Goal: Task Accomplishment & Management: Manage account settings

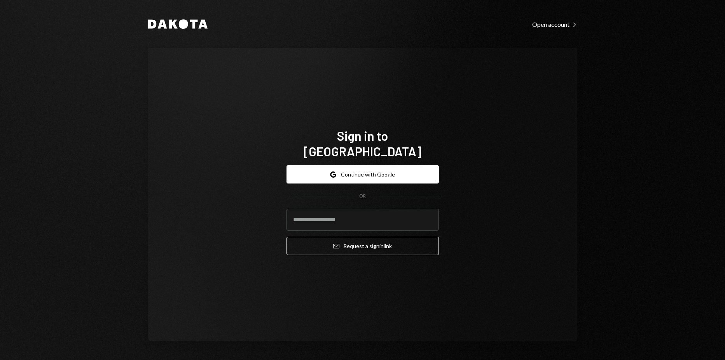
type input "**********"
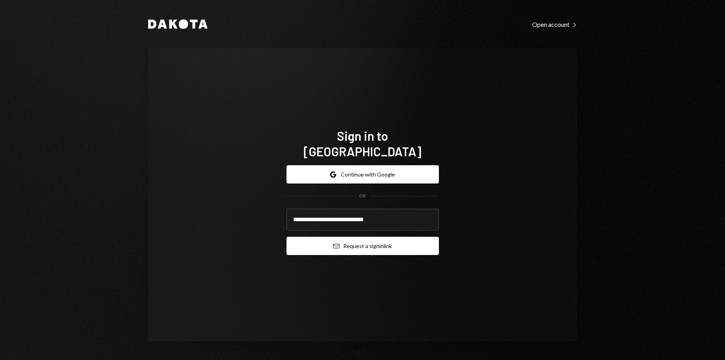
click at [355, 241] on button "Email Request a sign in link" at bounding box center [362, 246] width 152 height 18
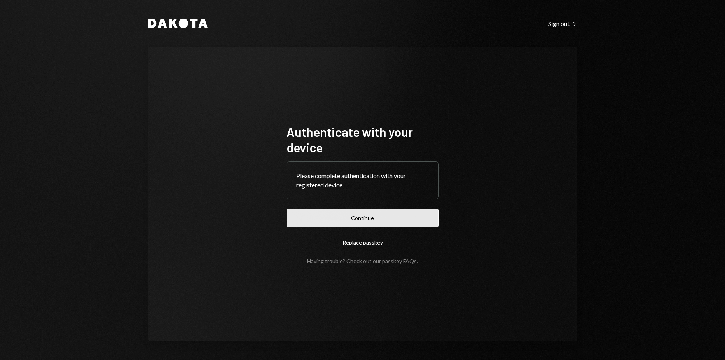
click at [382, 216] on button "Continue" at bounding box center [362, 218] width 152 height 18
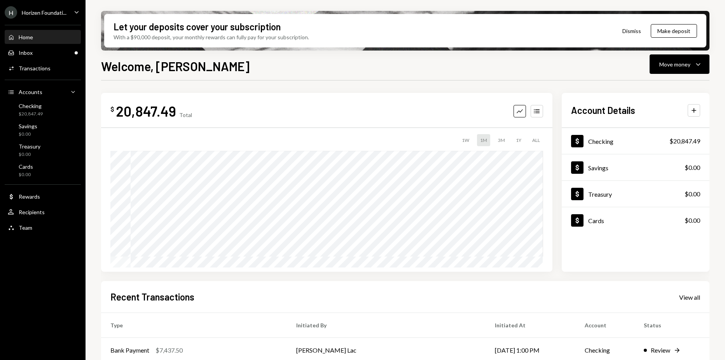
click at [32, 6] on div "[PERSON_NAME] Foundati..." at bounding box center [36, 12] width 62 height 12
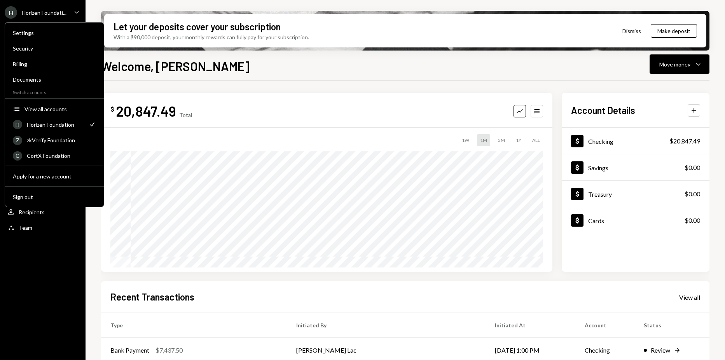
click at [200, 70] on h1 "Welcome, [PERSON_NAME]" at bounding box center [175, 66] width 148 height 16
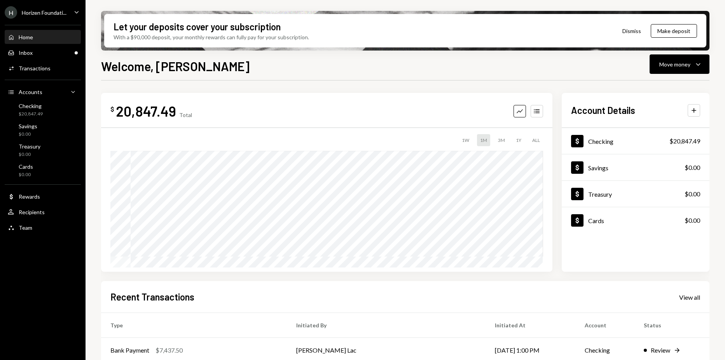
click at [33, 14] on div "Horizen Foundati..." at bounding box center [44, 12] width 45 height 7
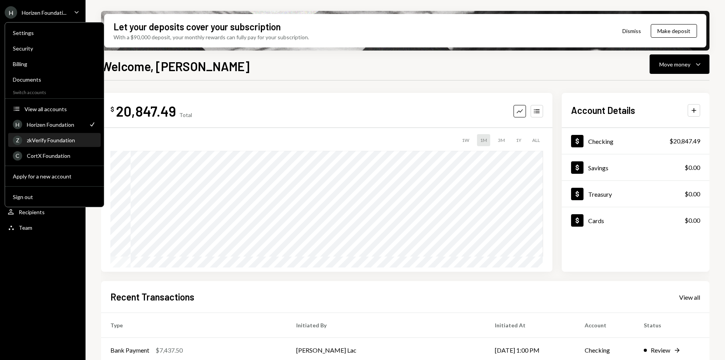
click at [49, 135] on div "Z zkVerify Foundation" at bounding box center [54, 140] width 83 height 13
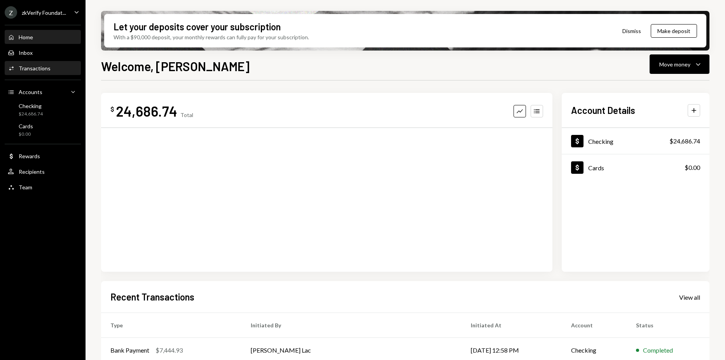
click at [45, 67] on div "Transactions" at bounding box center [35, 68] width 32 height 7
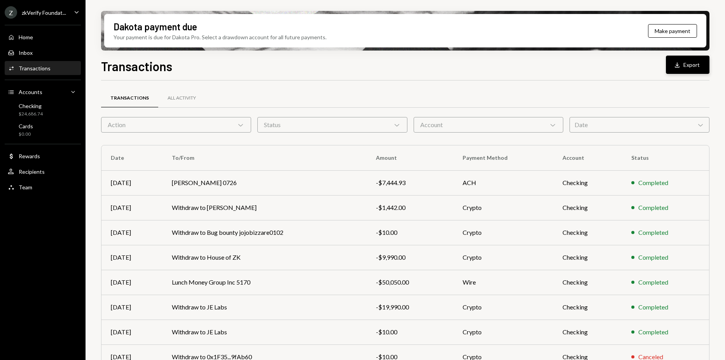
click at [670, 68] on button "Download Export" at bounding box center [688, 65] width 44 height 18
click at [49, 111] on div "Checking $24,686.74" at bounding box center [43, 110] width 70 height 15
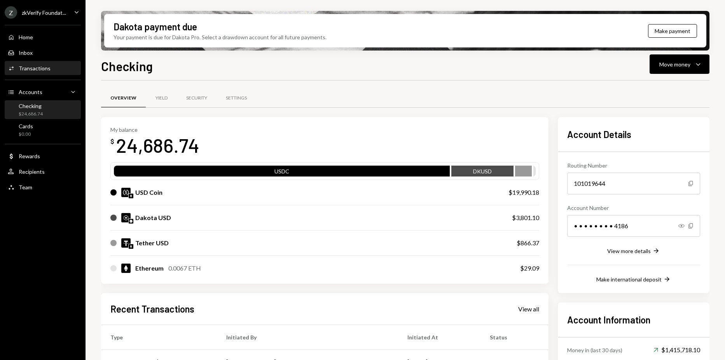
click at [44, 68] on div "Transactions" at bounding box center [35, 68] width 32 height 7
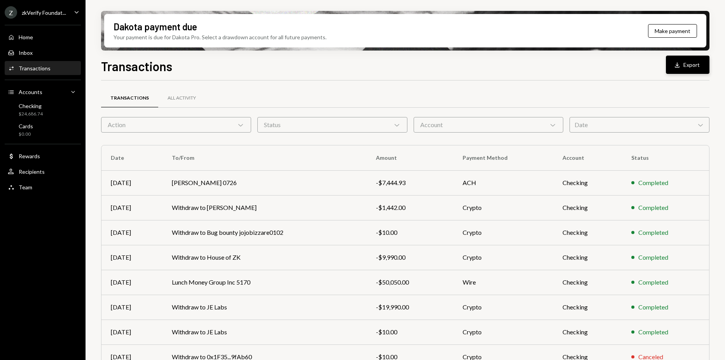
click at [701, 65] on button "Download Export" at bounding box center [688, 65] width 44 height 18
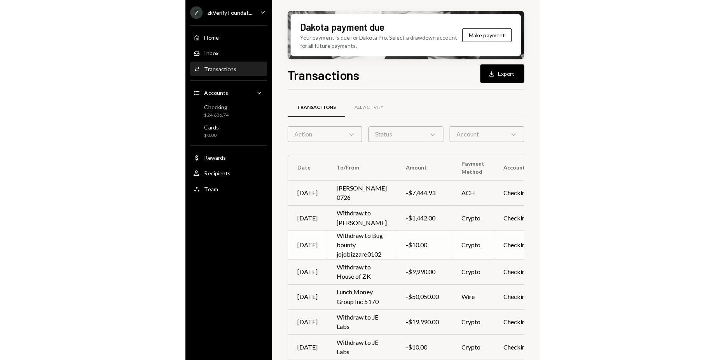
scroll to position [90, 0]
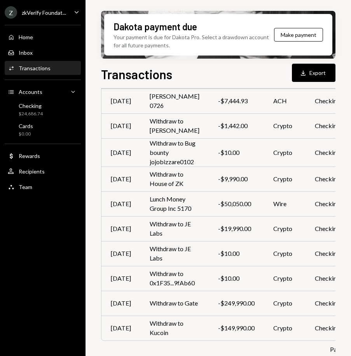
drag, startPoint x: 279, startPoint y: 84, endPoint x: 226, endPoint y: 84, distance: 52.8
click at [226, 84] on div "Transactions Download Export Transactions All Activity Action Chevron Down Stat…" at bounding box center [218, 237] width 234 height 345
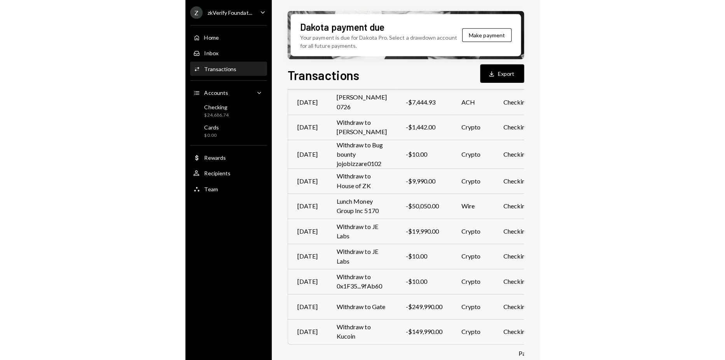
scroll to position [83, 0]
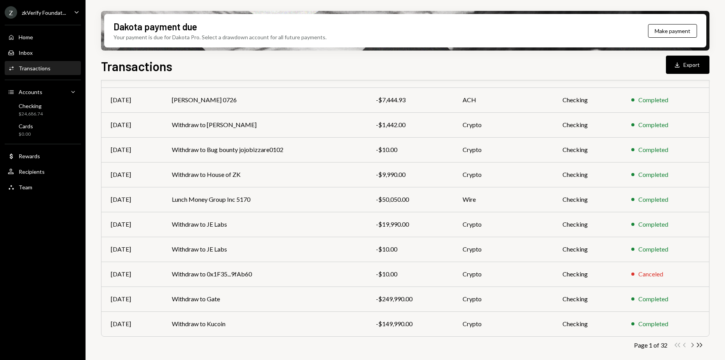
click at [690, 344] on icon "Chevron Right" at bounding box center [691, 344] width 7 height 7
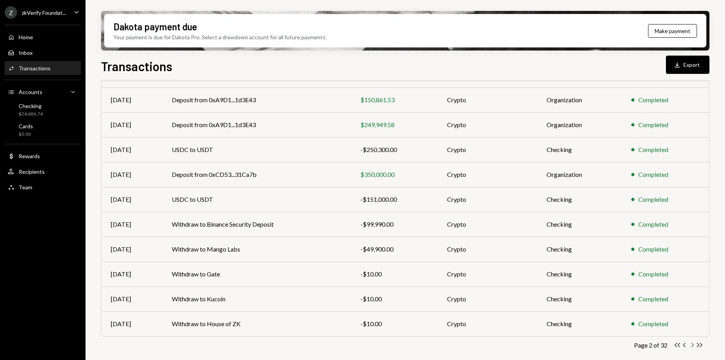
click at [690, 344] on icon "Chevron Right" at bounding box center [691, 344] width 7 height 7
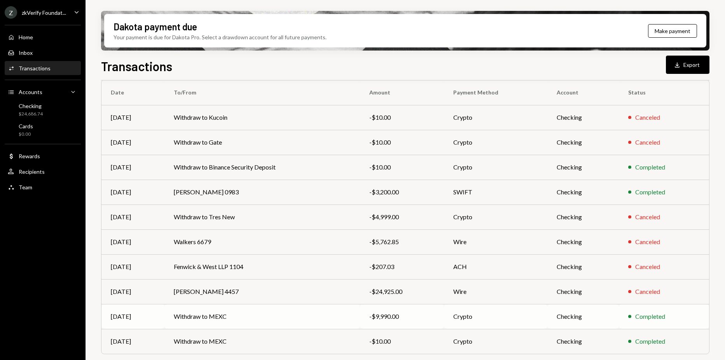
scroll to position [78, 0]
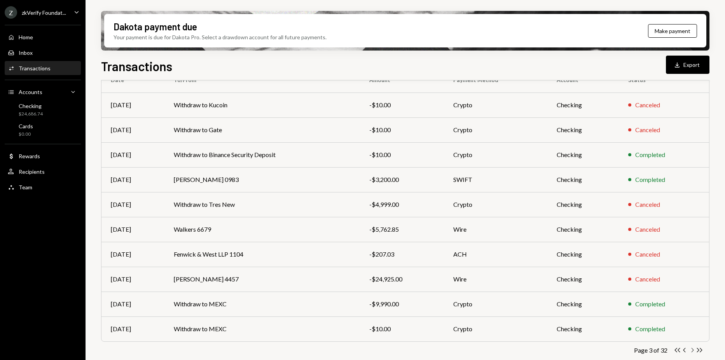
click at [691, 350] on icon "Chevron Right" at bounding box center [691, 349] width 7 height 7
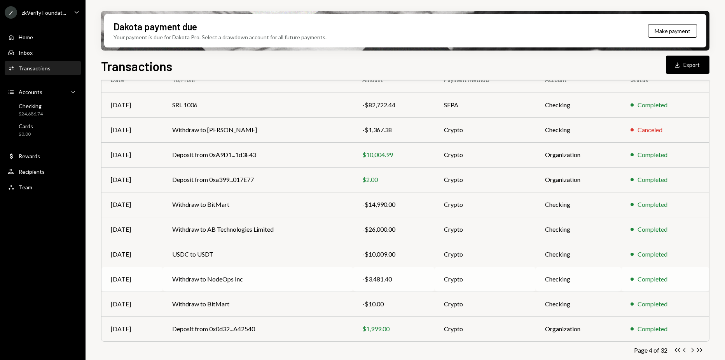
click at [242, 276] on td "Withdraw to NodeOps Inc" at bounding box center [258, 279] width 190 height 25
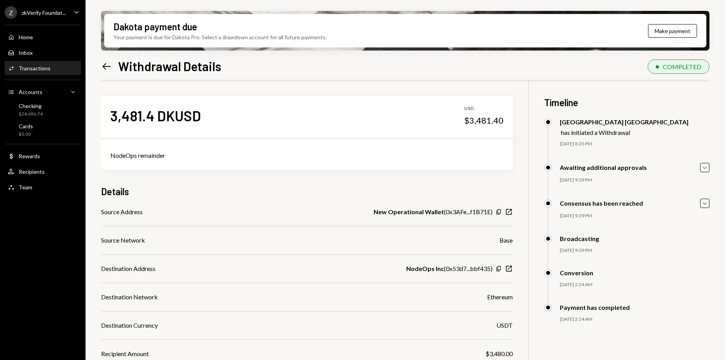
scroll to position [39, 0]
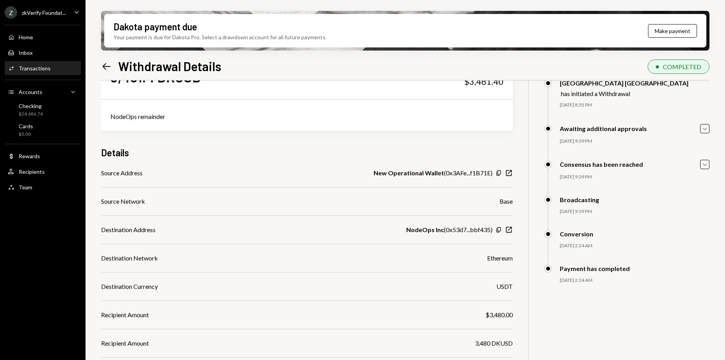
click at [103, 61] on icon "Left Arrow" at bounding box center [106, 66] width 11 height 11
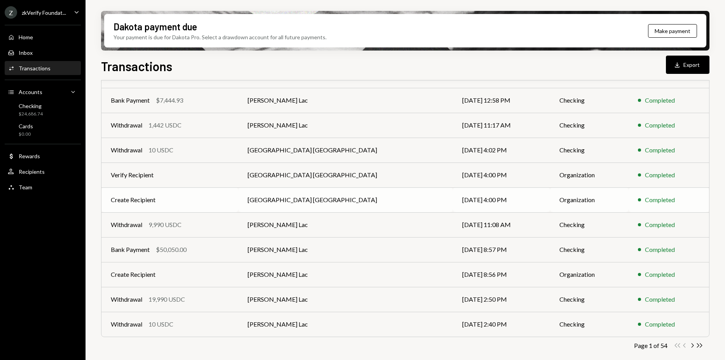
scroll to position [83, 0]
click at [692, 346] on icon "button" at bounding box center [692, 345] width 2 height 4
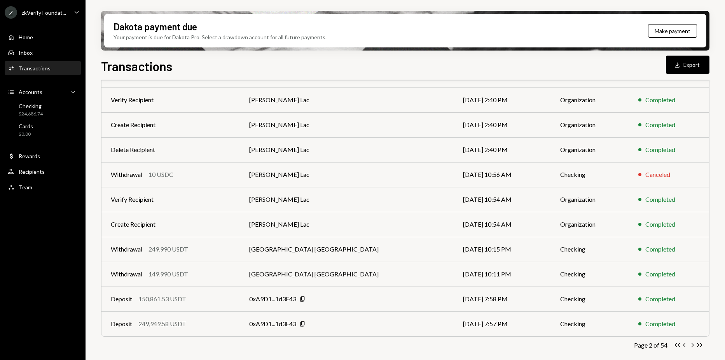
scroll to position [0, 0]
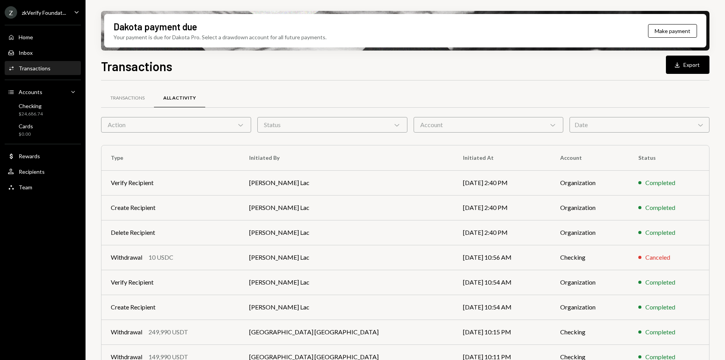
click at [77, 69] on div "Activities Transactions" at bounding box center [43, 68] width 70 height 7
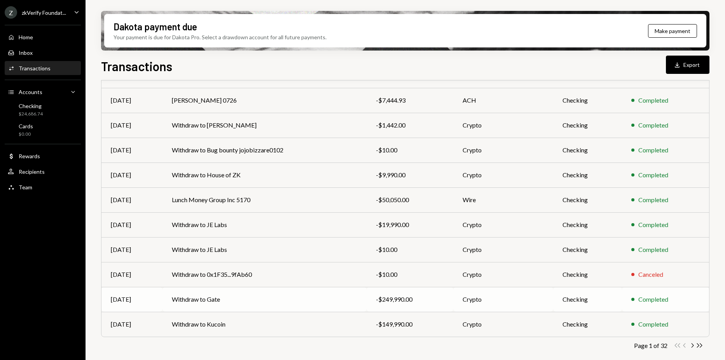
scroll to position [83, 0]
click at [690, 344] on icon "Chevron Right" at bounding box center [691, 344] width 7 height 7
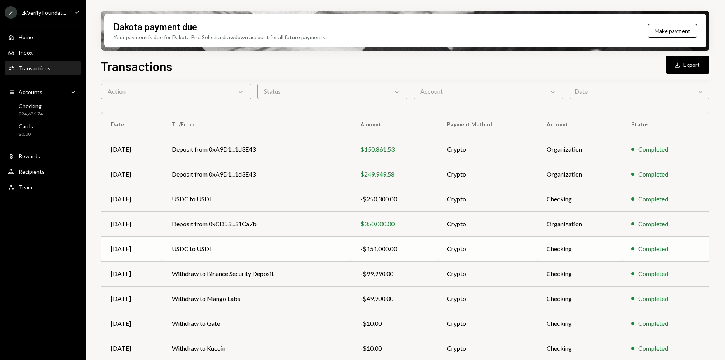
scroll to position [78, 0]
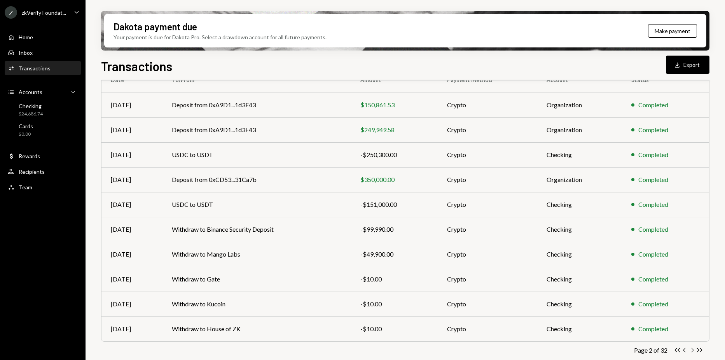
click at [691, 349] on icon "Chevron Right" at bounding box center [691, 349] width 7 height 7
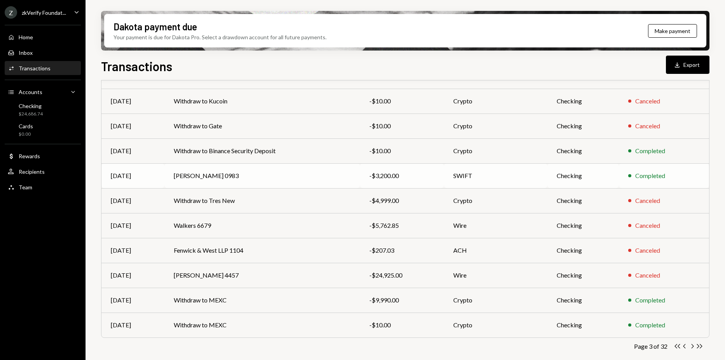
scroll to position [83, 0]
click at [691, 345] on icon "Chevron Right" at bounding box center [691, 344] width 7 height 7
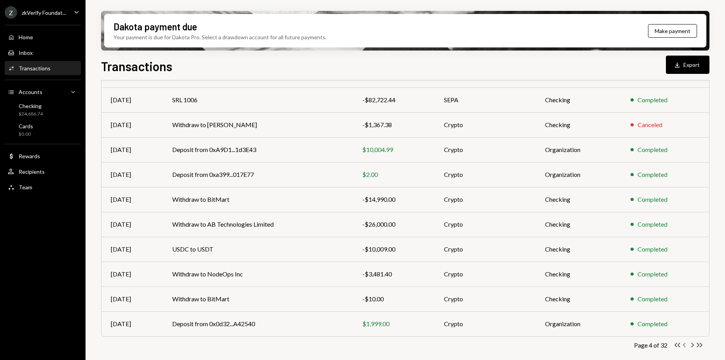
click at [682, 345] on icon "Chevron Left" at bounding box center [684, 344] width 7 height 7
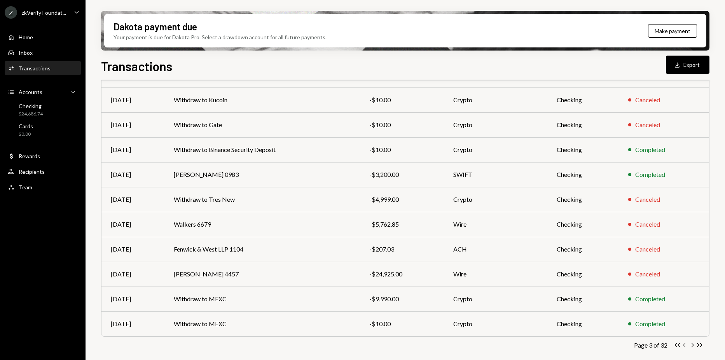
click at [684, 345] on icon "Chevron Left" at bounding box center [684, 344] width 7 height 7
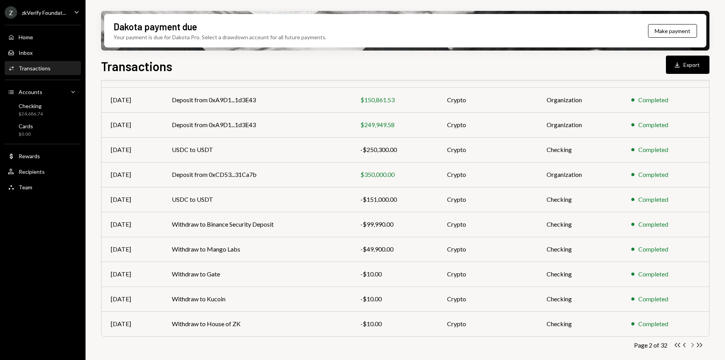
click at [693, 343] on icon "Chevron Right" at bounding box center [691, 344] width 7 height 7
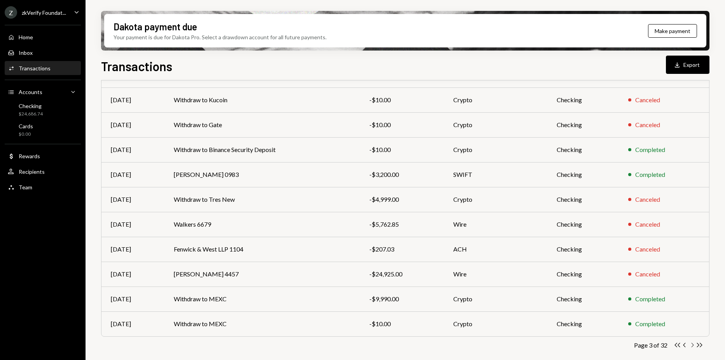
click at [693, 343] on icon "Chevron Right" at bounding box center [691, 344] width 7 height 7
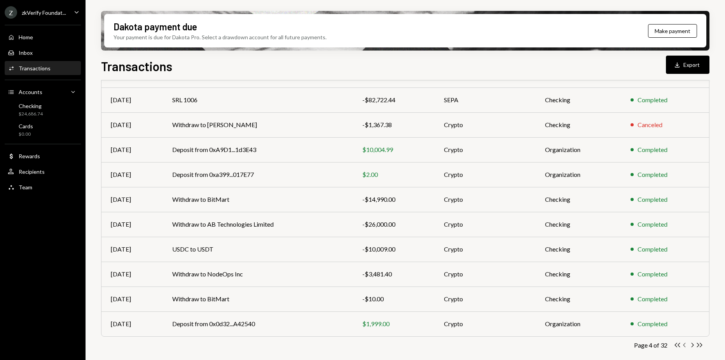
click at [683, 343] on icon "Chevron Left" at bounding box center [684, 344] width 7 height 7
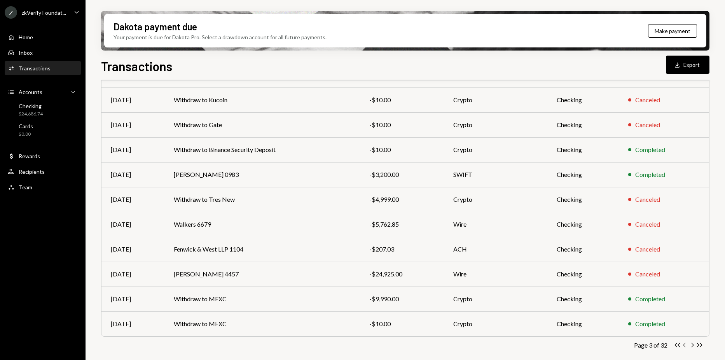
click at [685, 345] on icon "Chevron Left" at bounding box center [684, 344] width 7 height 7
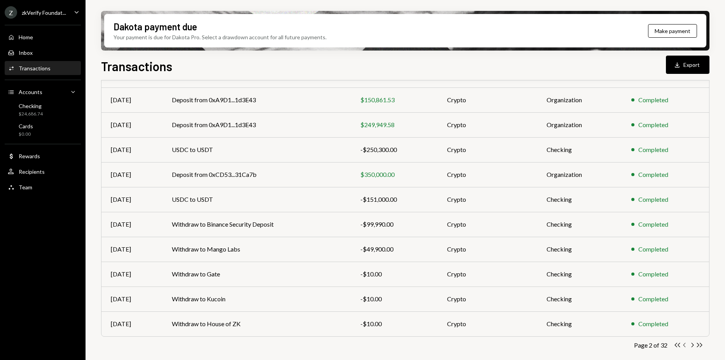
click at [683, 345] on icon "button" at bounding box center [684, 345] width 2 height 4
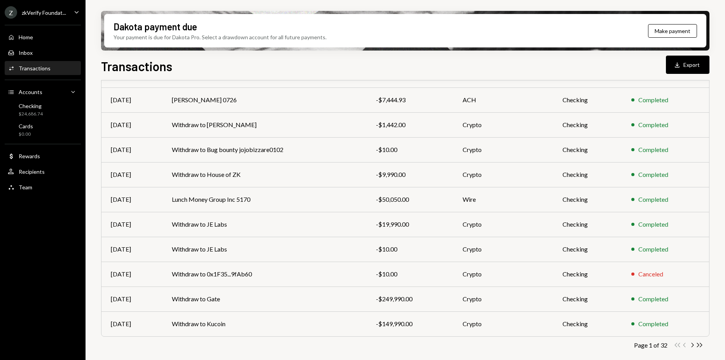
click at [263, 62] on div "Transactions Download Export" at bounding box center [405, 65] width 608 height 17
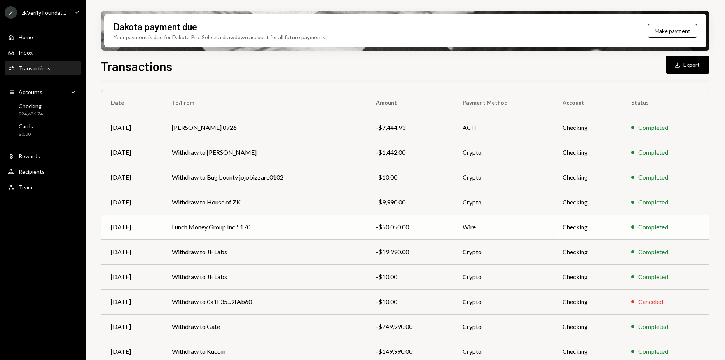
scroll to position [44, 0]
